Goal: Task Accomplishment & Management: Manage account settings

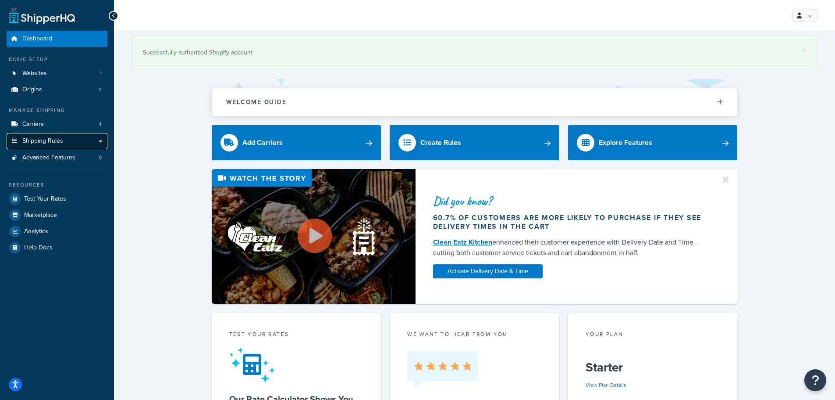
click at [96, 138] on link "Shipping Rules" at bounding box center [57, 141] width 101 height 16
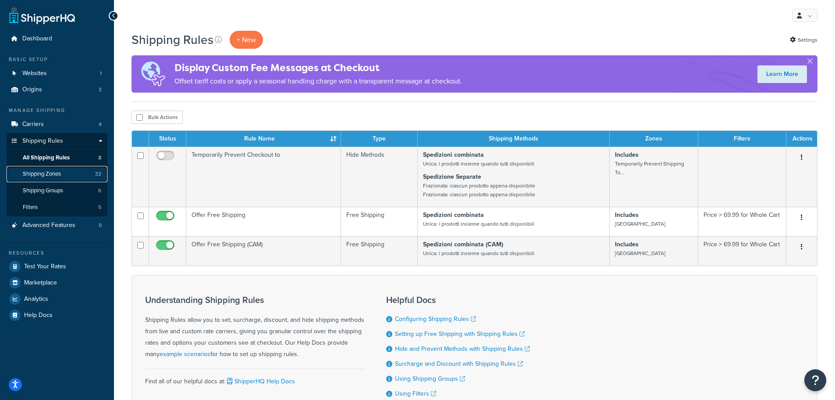
click at [57, 175] on span "Shipping Zones" at bounding box center [42, 173] width 38 height 7
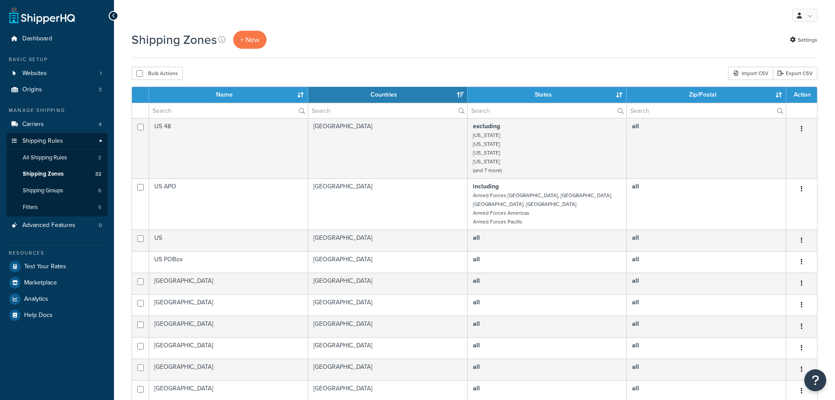
select select "15"
click at [86, 125] on link "Carriers 4" at bounding box center [57, 124] width 101 height 16
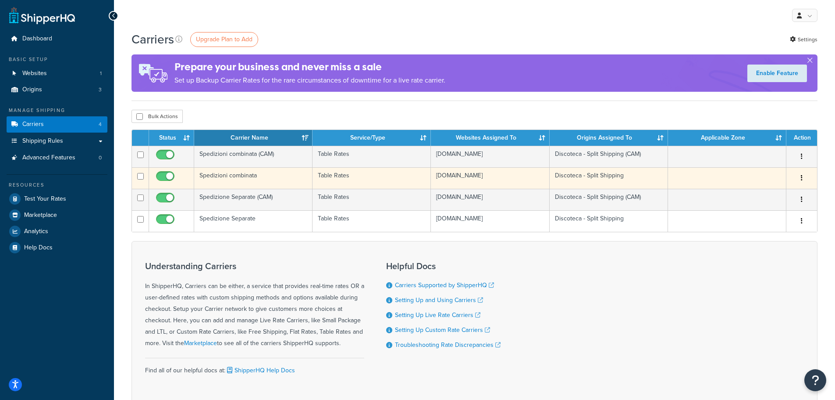
click at [800, 176] on button "button" at bounding box center [802, 178] width 12 height 14
click at [775, 195] on link "Edit" at bounding box center [766, 195] width 69 height 18
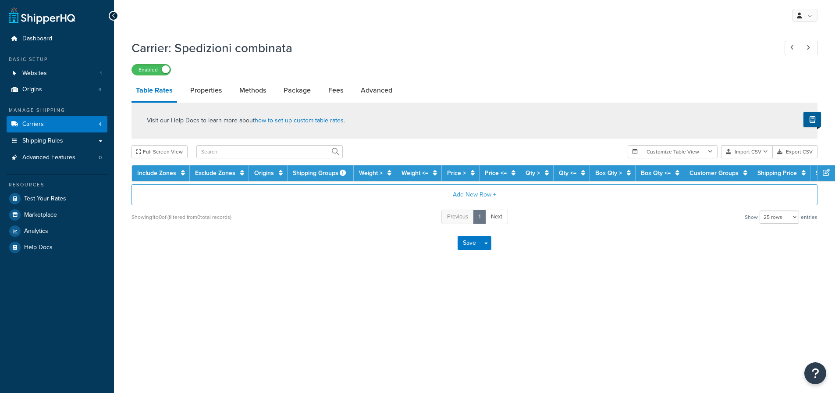
select select "25"
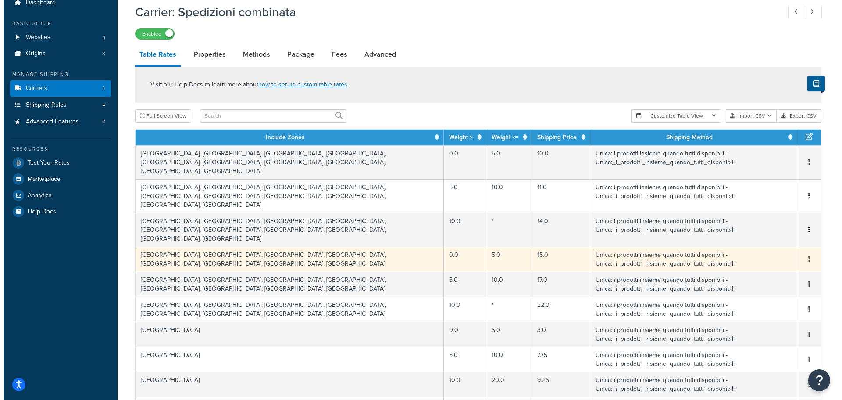
scroll to position [30, 0]
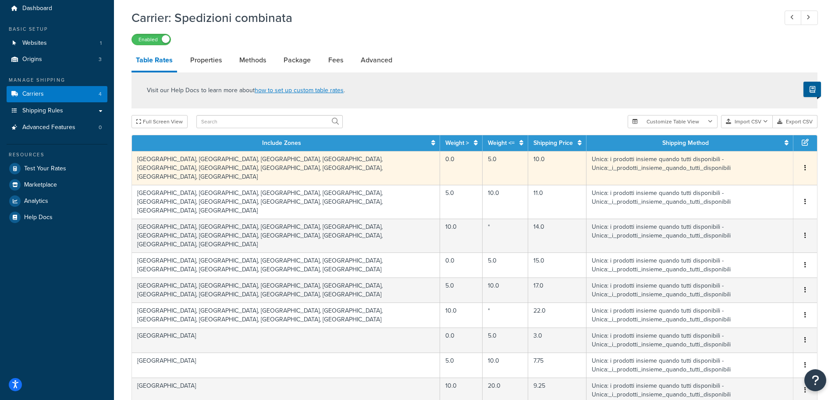
click at [195, 170] on td "[GEOGRAPHIC_DATA], [GEOGRAPHIC_DATA], [GEOGRAPHIC_DATA], [GEOGRAPHIC_DATA], [GE…" at bounding box center [286, 168] width 308 height 34
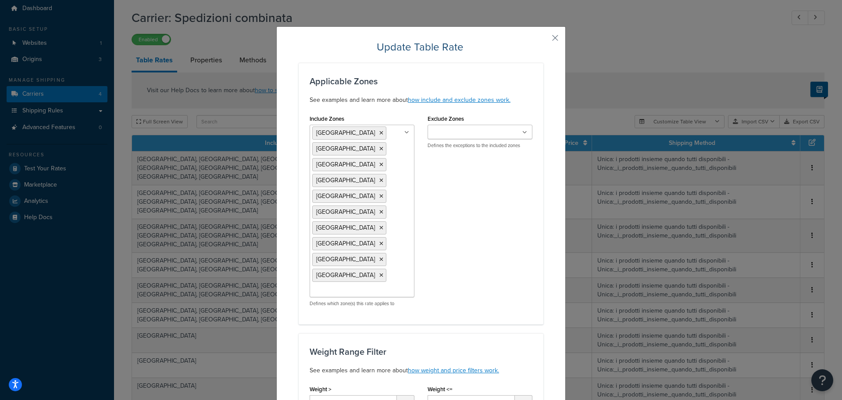
click at [457, 133] on input "Exclude Zones" at bounding box center [469, 133] width 78 height 10
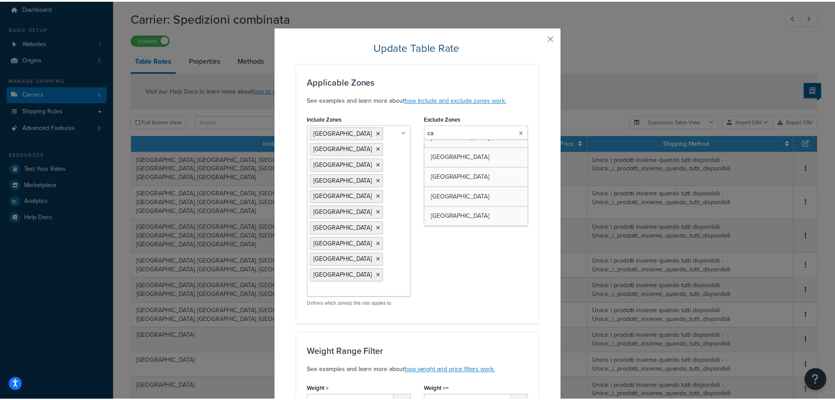
scroll to position [0, 0]
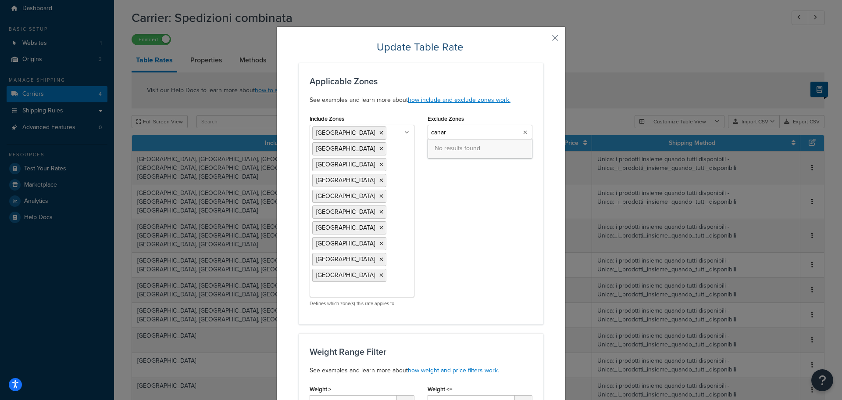
type input "canary"
click at [523, 133] on icon at bounding box center [525, 132] width 4 height 5
click at [531, 114] on div "Exclude Zones US 48 US APO US Austria Belgium Bulgaria Croatia Czech Republic D…" at bounding box center [480, 133] width 118 height 43
click at [474, 98] on link "how include and exclude zones work." at bounding box center [459, 99] width 103 height 9
click at [543, 40] on button "button" at bounding box center [542, 41] width 2 height 2
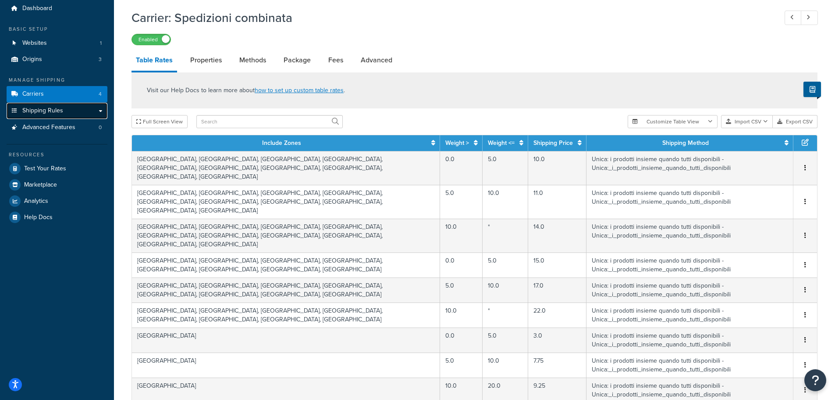
click at [54, 109] on span "Shipping Rules" at bounding box center [42, 110] width 41 height 7
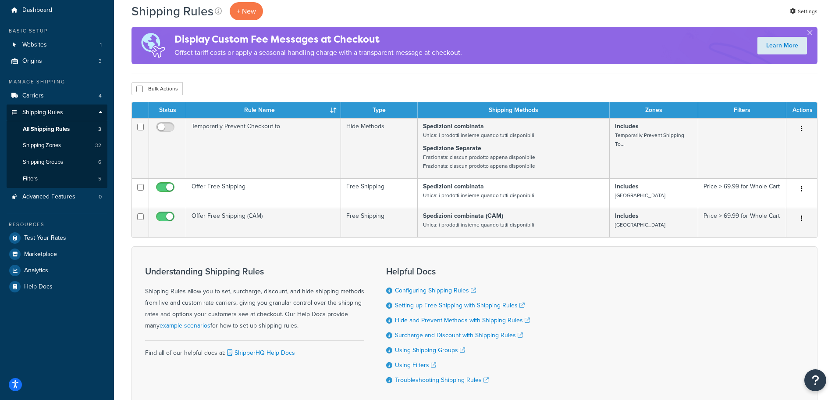
scroll to position [44, 0]
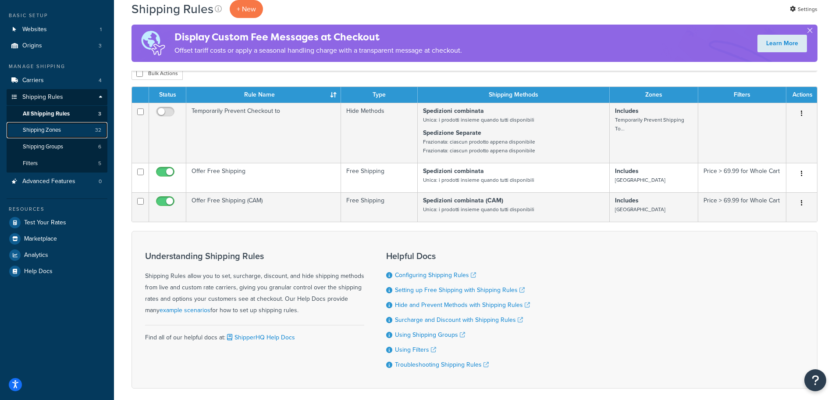
click at [50, 129] on span "Shipping Zones" at bounding box center [42, 129] width 38 height 7
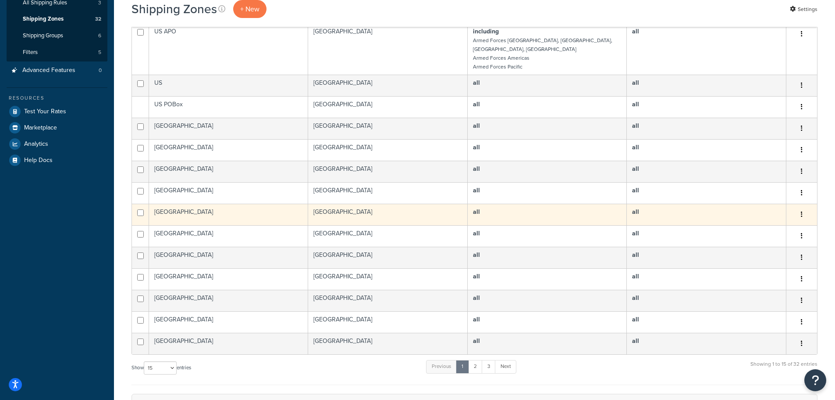
scroll to position [321, 0]
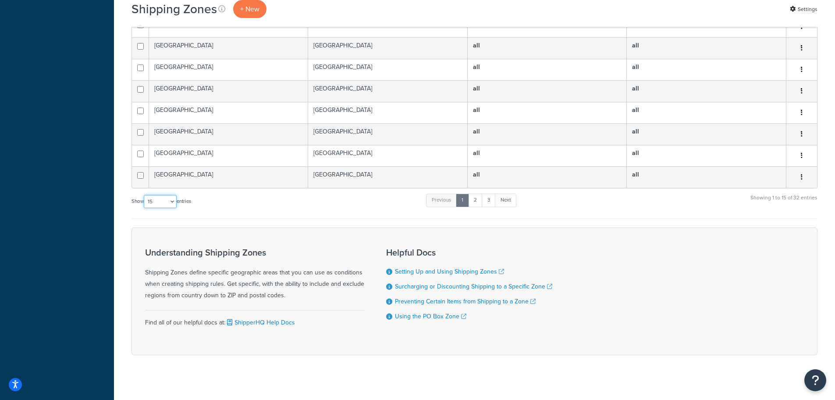
click at [168, 195] on select "10 15 25 50 100" at bounding box center [160, 201] width 33 height 13
select select "100"
click at [145, 208] on select "10 15 25 50 100" at bounding box center [160, 201] width 33 height 13
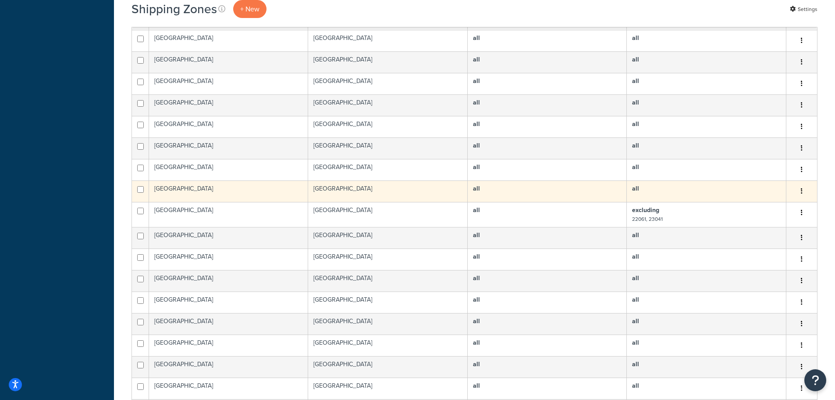
scroll to position [365, 0]
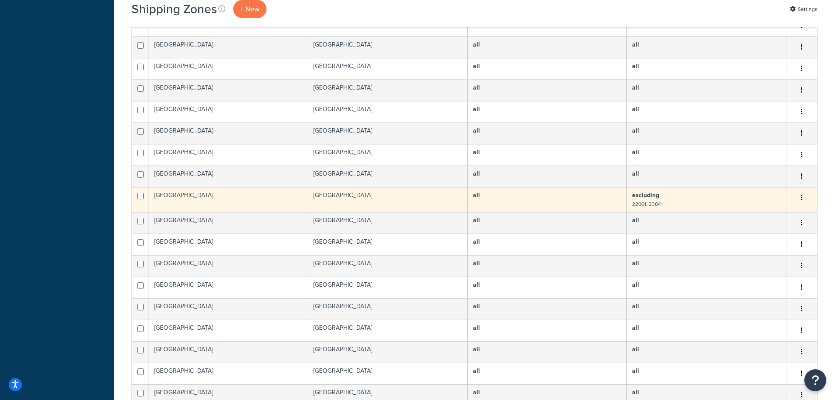
click at [720, 188] on td "excluding 22061, 23041" at bounding box center [707, 199] width 160 height 25
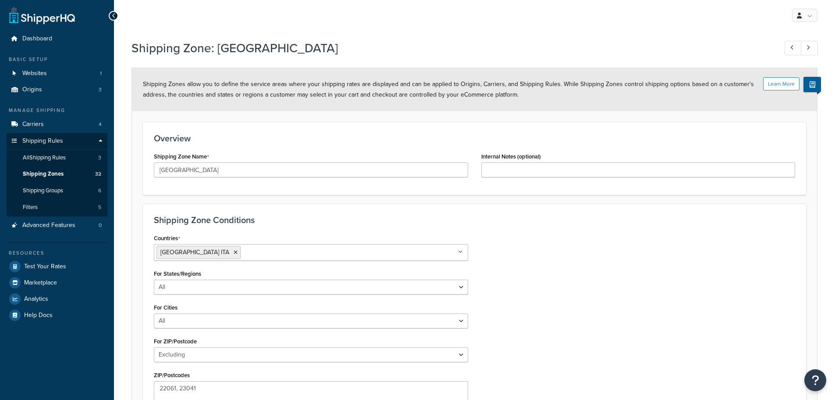
select select "excluding"
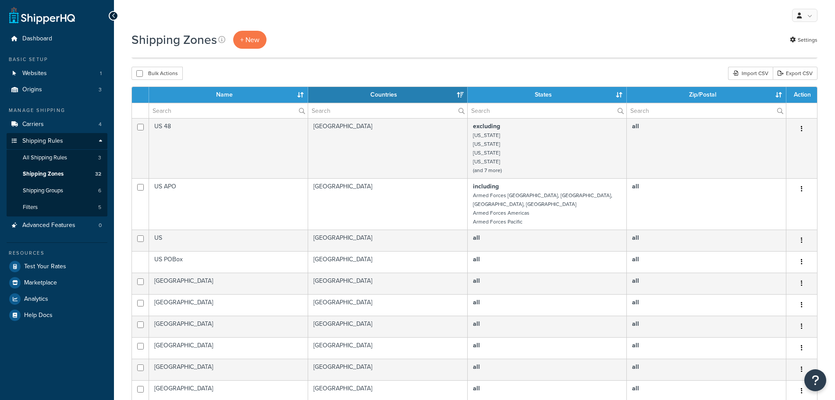
select select "100"
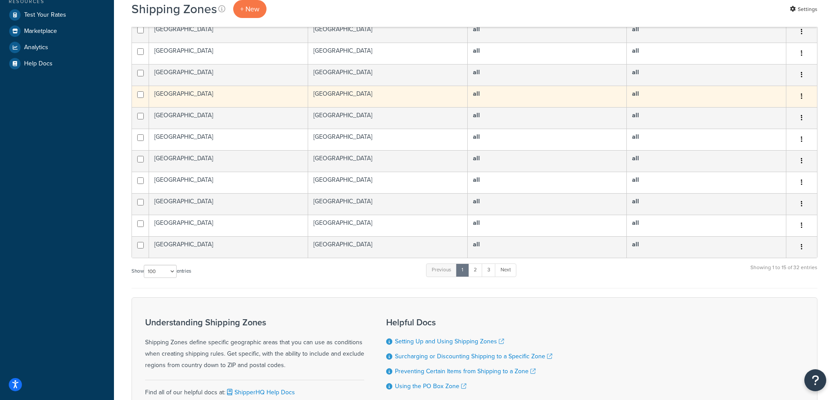
scroll to position [102, 0]
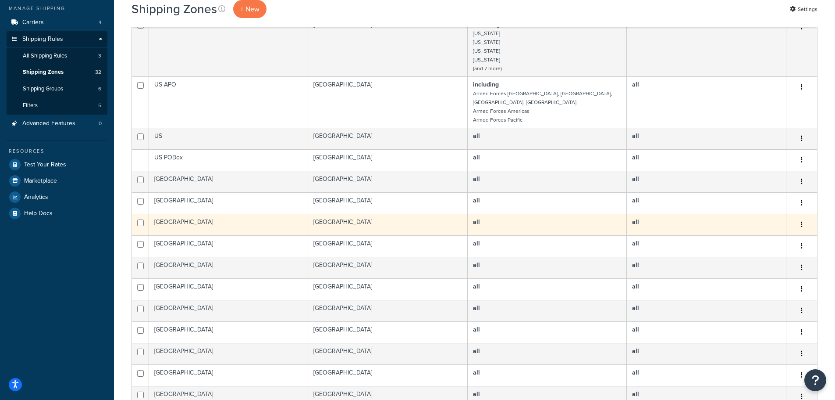
click at [801, 221] on icon "button" at bounding box center [802, 224] width 2 height 6
click at [761, 234] on link "Edit" at bounding box center [766, 234] width 69 height 18
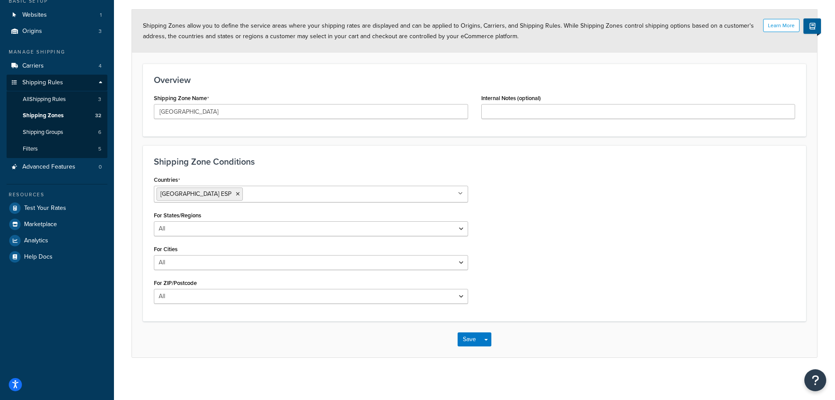
scroll to position [60, 0]
click at [212, 230] on select "All Including Excluding" at bounding box center [311, 226] width 314 height 15
select select "excluding"
click at [154, 219] on select "All Including Excluding" at bounding box center [311, 226] width 314 height 15
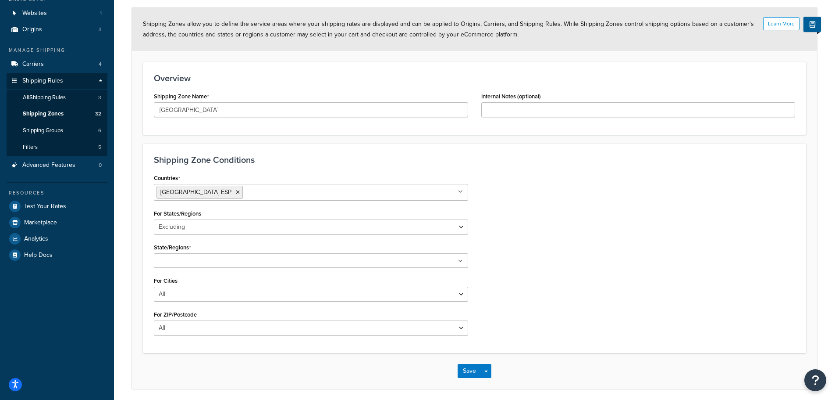
click at [186, 264] on input "State/Regions" at bounding box center [196, 261] width 78 height 10
type input "c"
click at [601, 248] on div "Countries Spain ESP All Countries ALL United States USA Afghanistan AFG Albania…" at bounding box center [474, 256] width 655 height 170
click at [211, 228] on select "All Including Excluding" at bounding box center [311, 226] width 314 height 15
click at [154, 219] on select "All Including Excluding" at bounding box center [311, 226] width 314 height 15
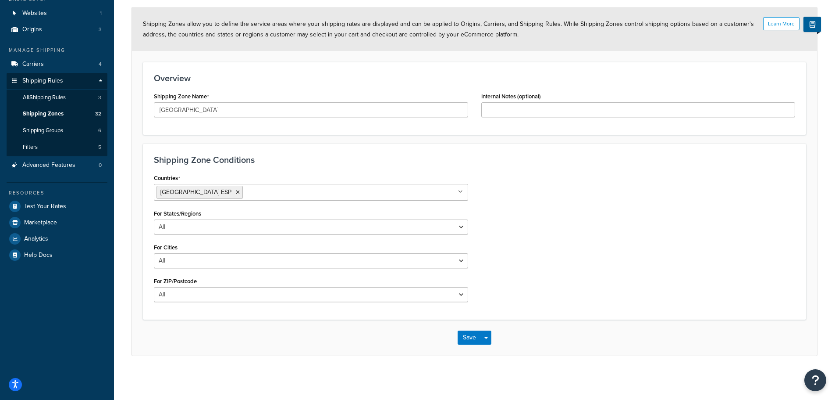
click at [540, 246] on div "Countries Spain ESP All Countries ALL United States USA Afghanistan AFG Albania…" at bounding box center [474, 239] width 655 height 137
click at [323, 261] on select "All Including Excluding" at bounding box center [311, 260] width 314 height 15
click at [564, 262] on div "Countries Spain ESP All Countries ALL United States USA Afghanistan AFG Albania…" at bounding box center [474, 239] width 655 height 137
click at [286, 299] on select "All Including Excluding" at bounding box center [311, 294] width 314 height 15
click at [262, 231] on select "All Including Excluding" at bounding box center [311, 226] width 314 height 15
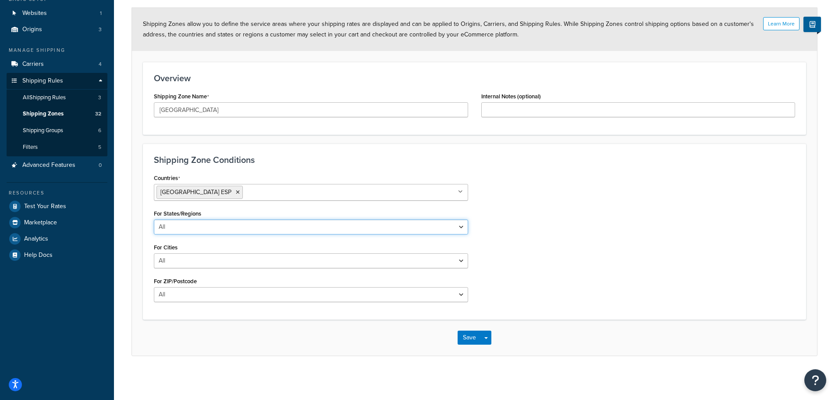
select select "excluding"
click at [154, 219] on select "All Including Excluding" at bounding box center [311, 226] width 314 height 15
click at [194, 224] on select "All Including Excluding" at bounding box center [311, 226] width 314 height 15
click at [154, 219] on select "All Including Excluding" at bounding box center [311, 226] width 314 height 15
click at [175, 256] on input "State/Regions" at bounding box center [196, 261] width 78 height 10
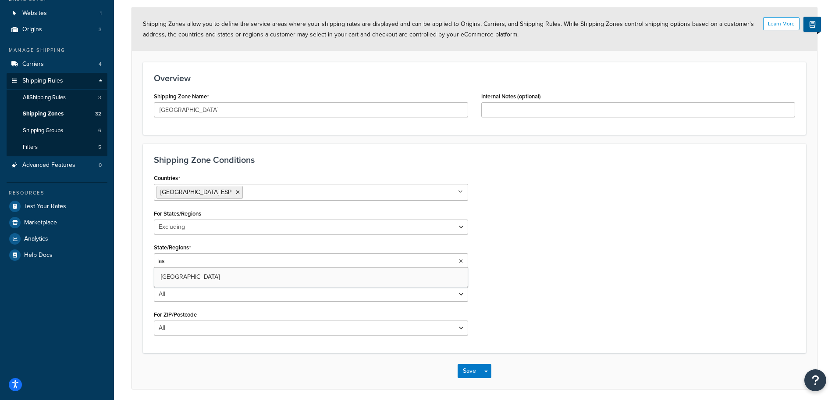
type input "las p"
type input "tener"
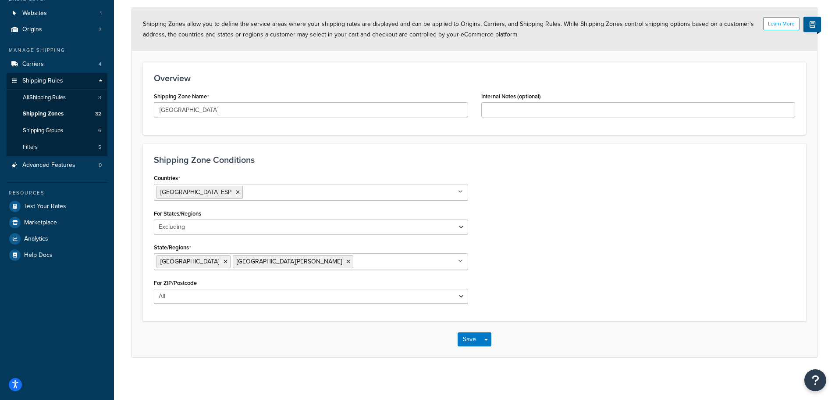
click at [628, 247] on div "Countries Spain ESP All Countries ALL United States USA Afghanistan AFG Albania…" at bounding box center [474, 240] width 655 height 139
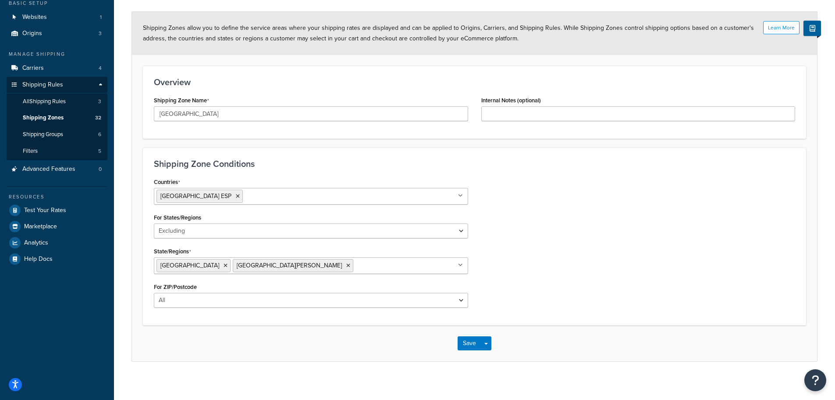
scroll to position [62, 0]
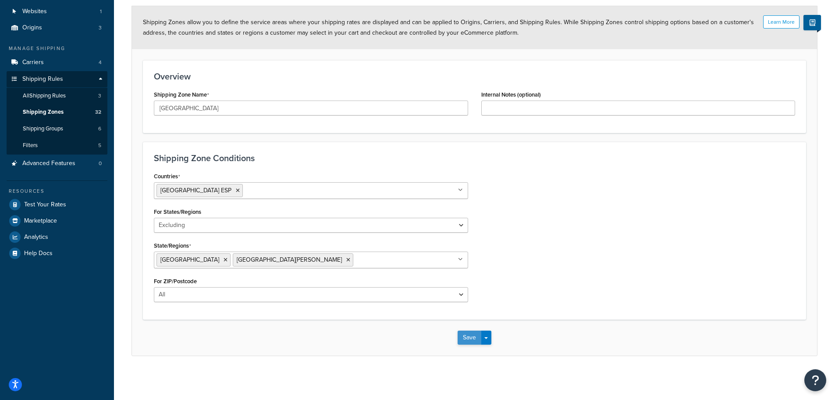
click at [472, 338] on button "Save" at bounding box center [470, 337] width 24 height 14
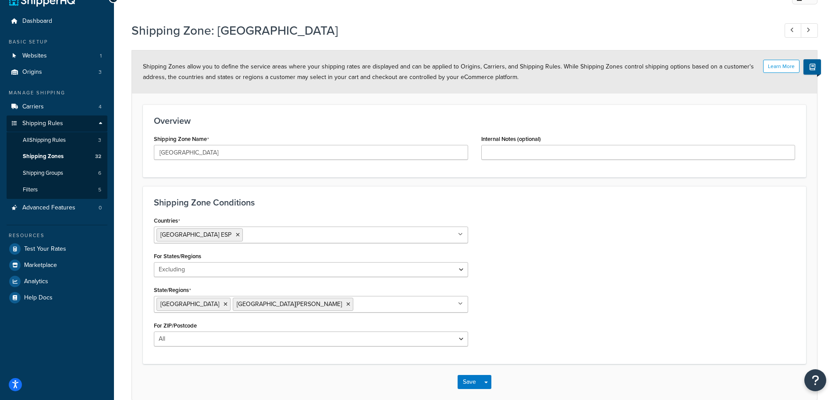
scroll to position [44, 0]
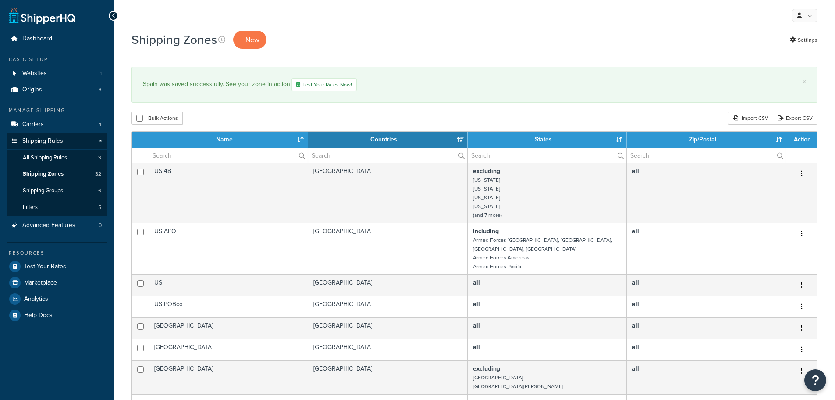
select select "15"
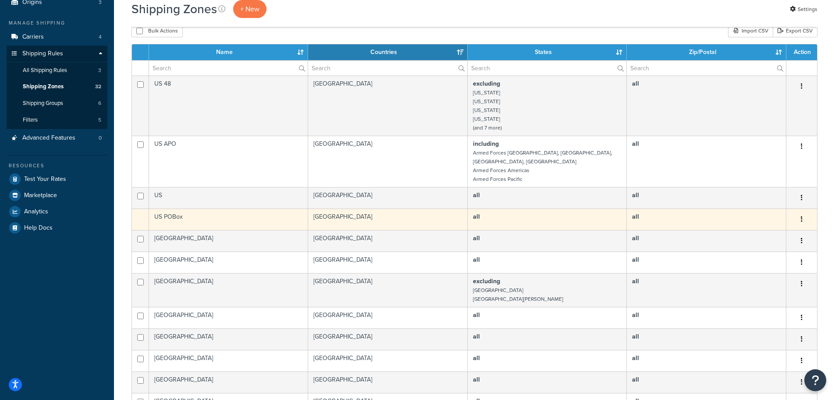
scroll to position [88, 0]
